Goal: Transaction & Acquisition: Book appointment/travel/reservation

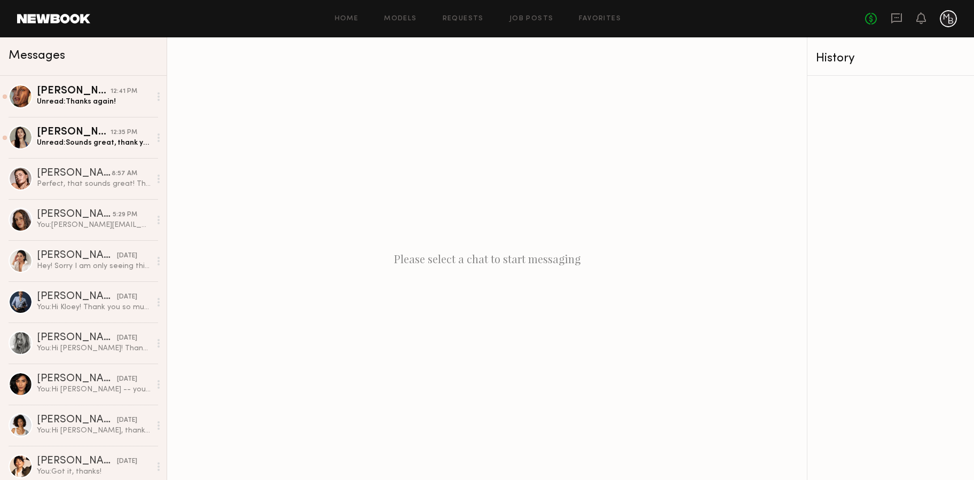
click at [103, 60] on div "Messages" at bounding box center [83, 54] width 149 height 16
click at [121, 190] on link "Chelsey M. 8:57 AM Perfect, that sounds great! Thanks 😊" at bounding box center [83, 178] width 167 height 41
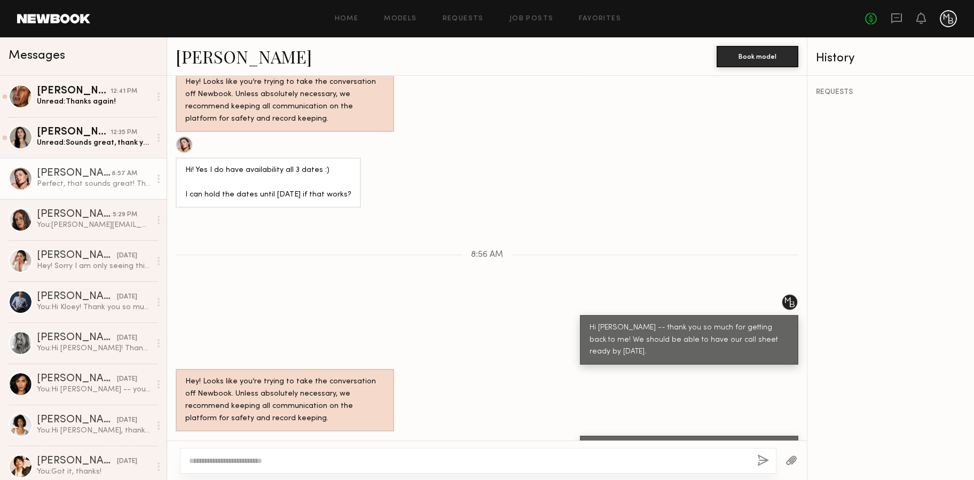
scroll to position [1554, 0]
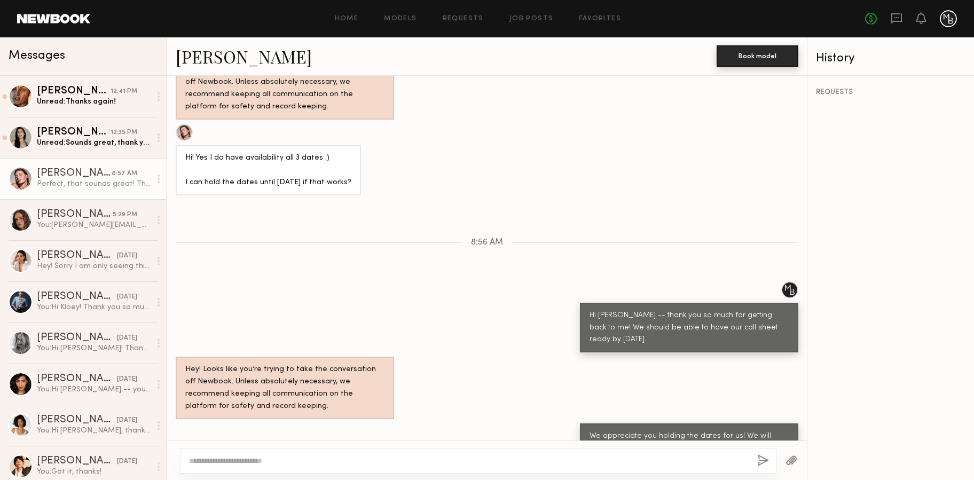
click at [763, 58] on button "Book model" at bounding box center [757, 55] width 82 height 21
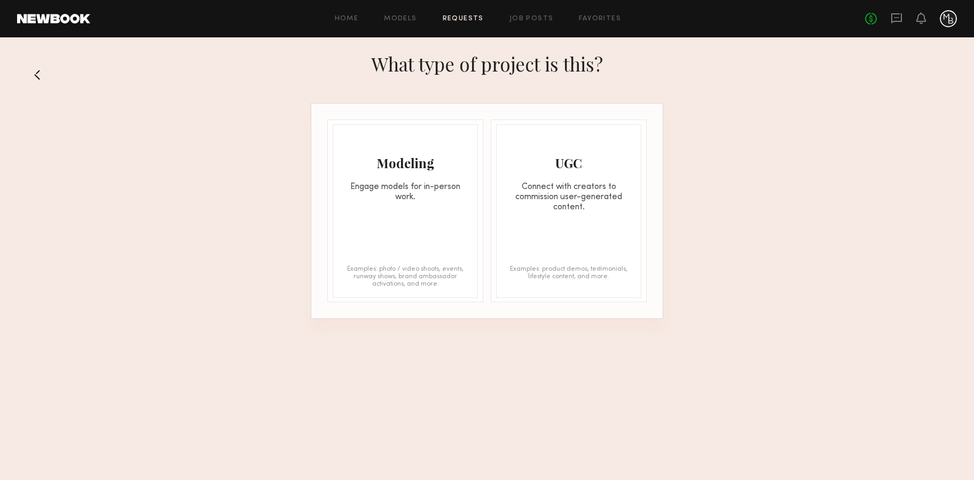
click at [449, 189] on div "Engage models for in-person work." at bounding box center [405, 192] width 144 height 20
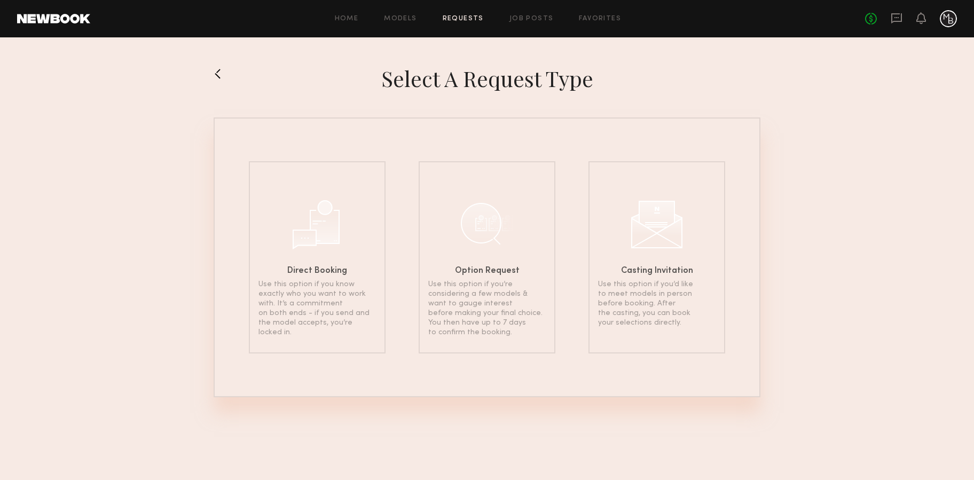
click at [218, 73] on button at bounding box center [222, 73] width 17 height 17
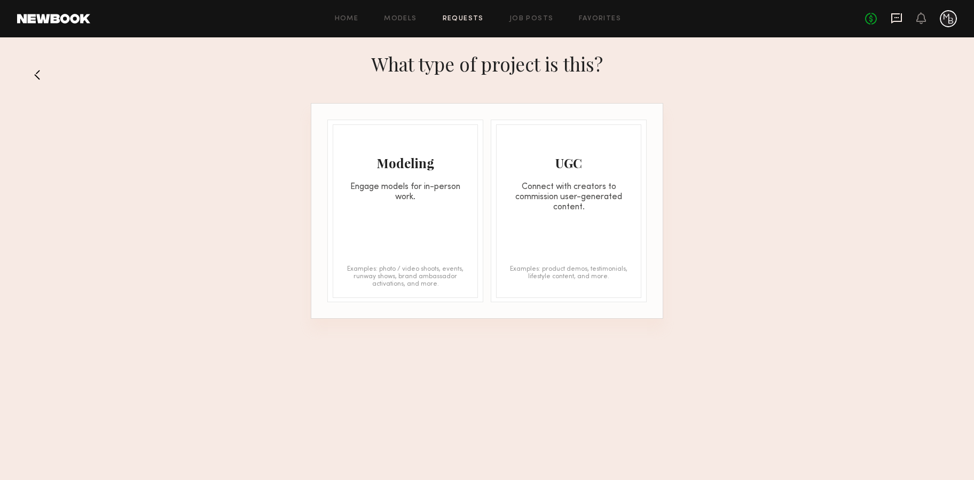
click at [901, 18] on icon at bounding box center [896, 18] width 11 height 10
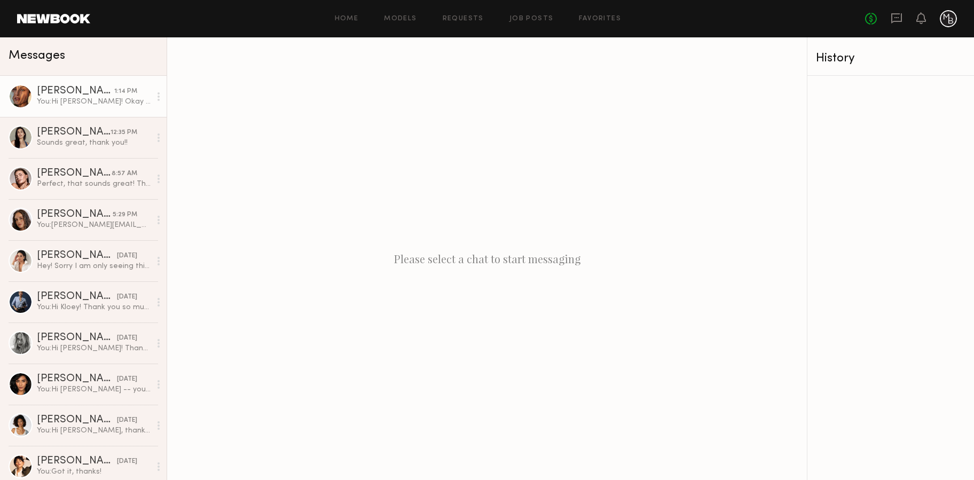
click at [87, 101] on div "You: Hi Nicole! Okay great -- thank you. Sending this over to my wardrobe styli…" at bounding box center [94, 102] width 114 height 10
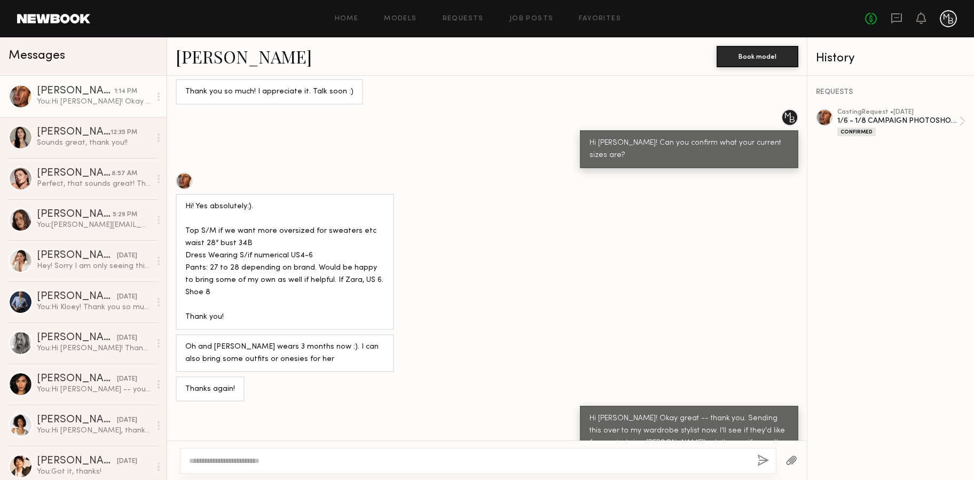
scroll to position [824, 0]
